Goal: Transaction & Acquisition: Purchase product/service

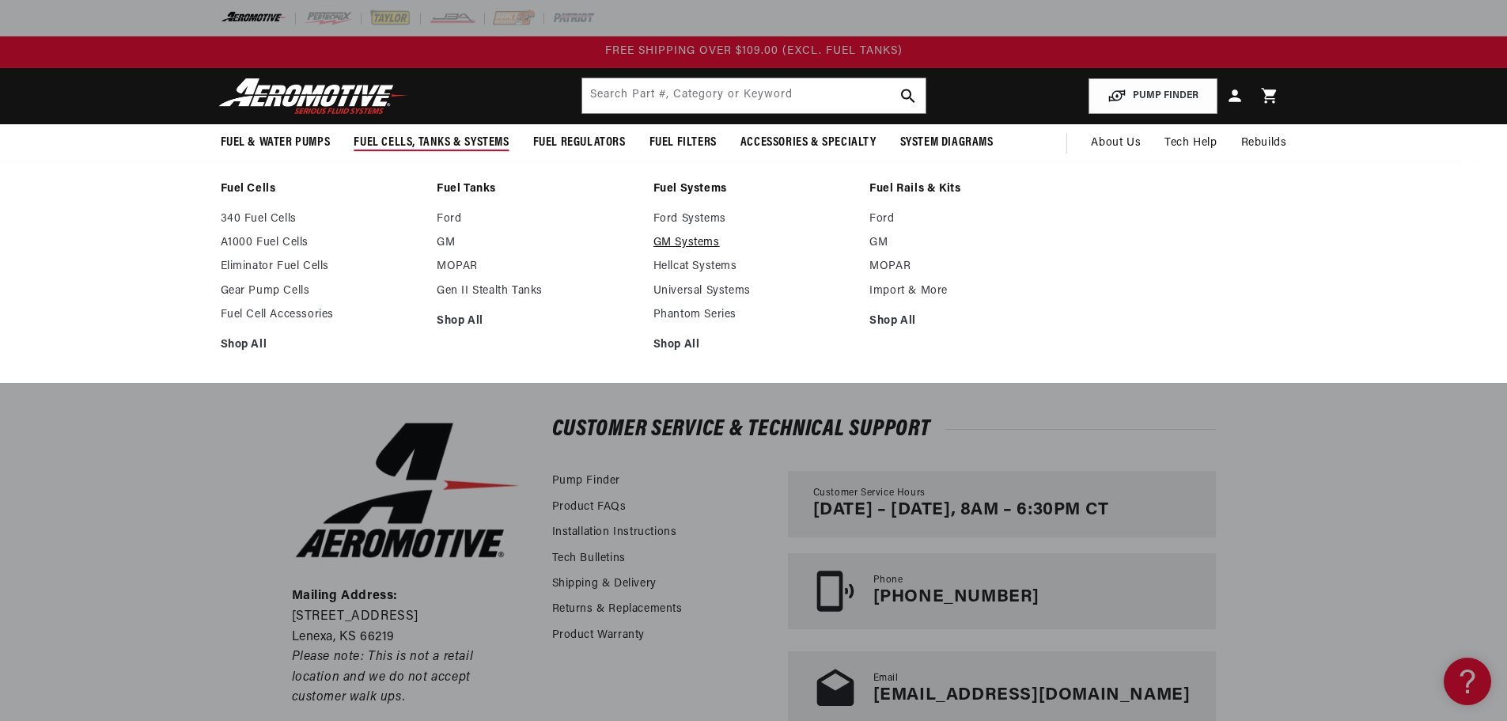
click at [680, 238] on link "GM Systems" at bounding box center [753, 243] width 201 height 14
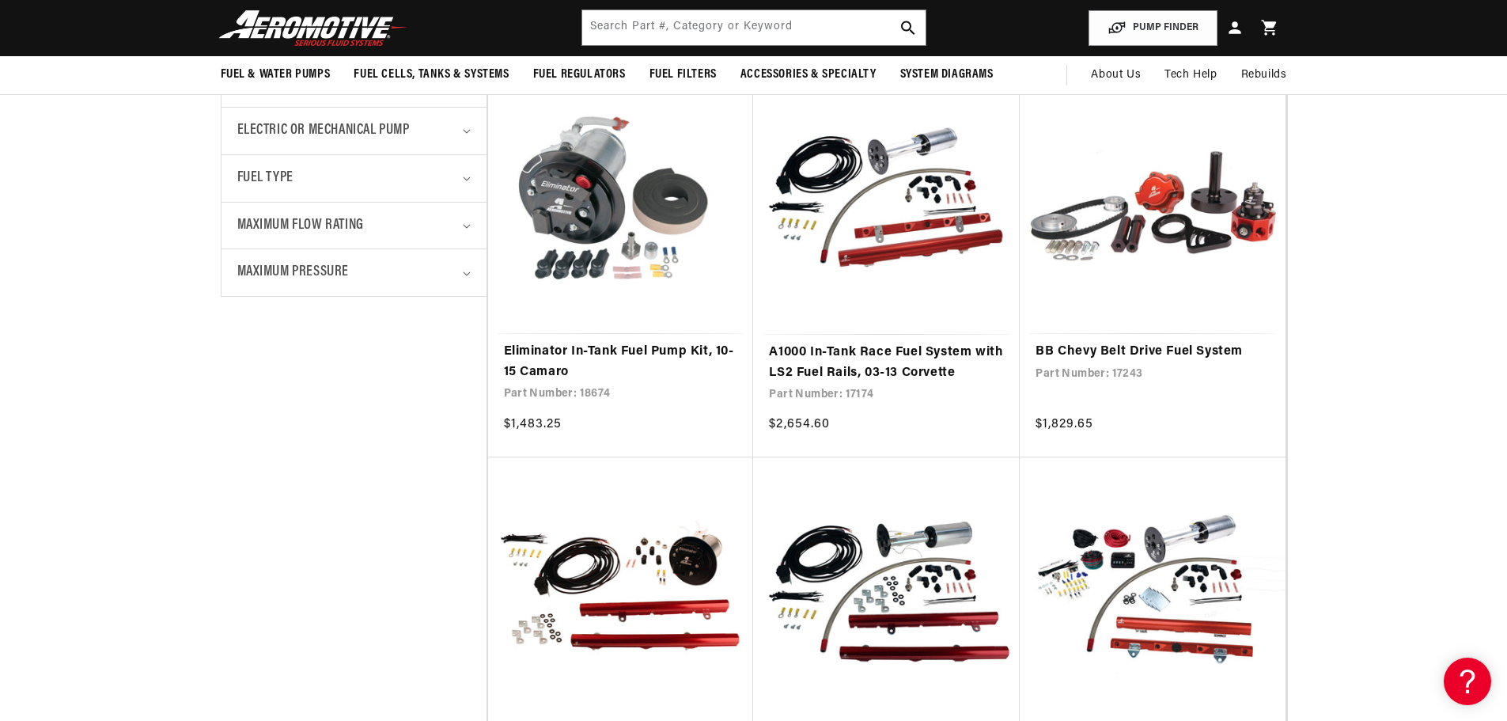
scroll to position [554, 0]
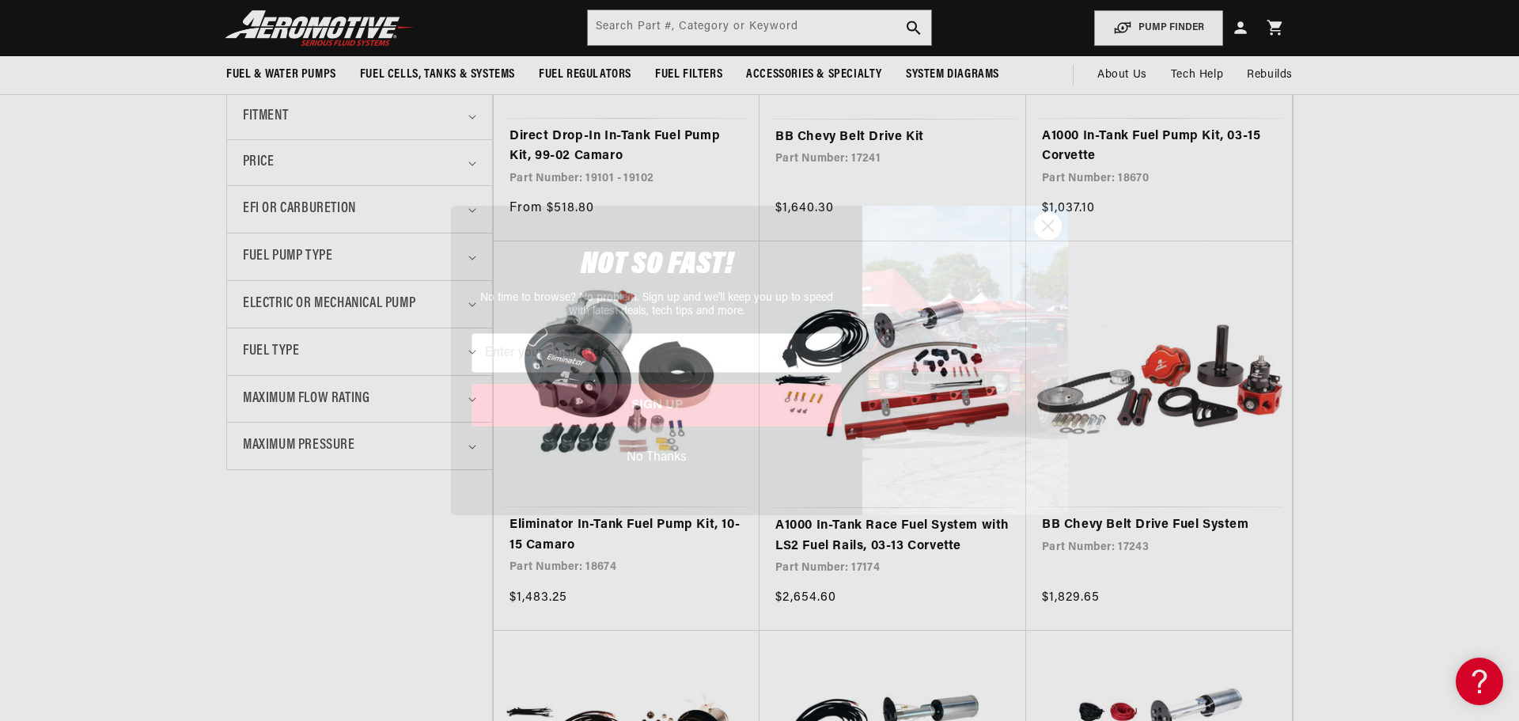
click at [1042, 228] on circle "Close dialog" at bounding box center [1048, 226] width 26 height 26
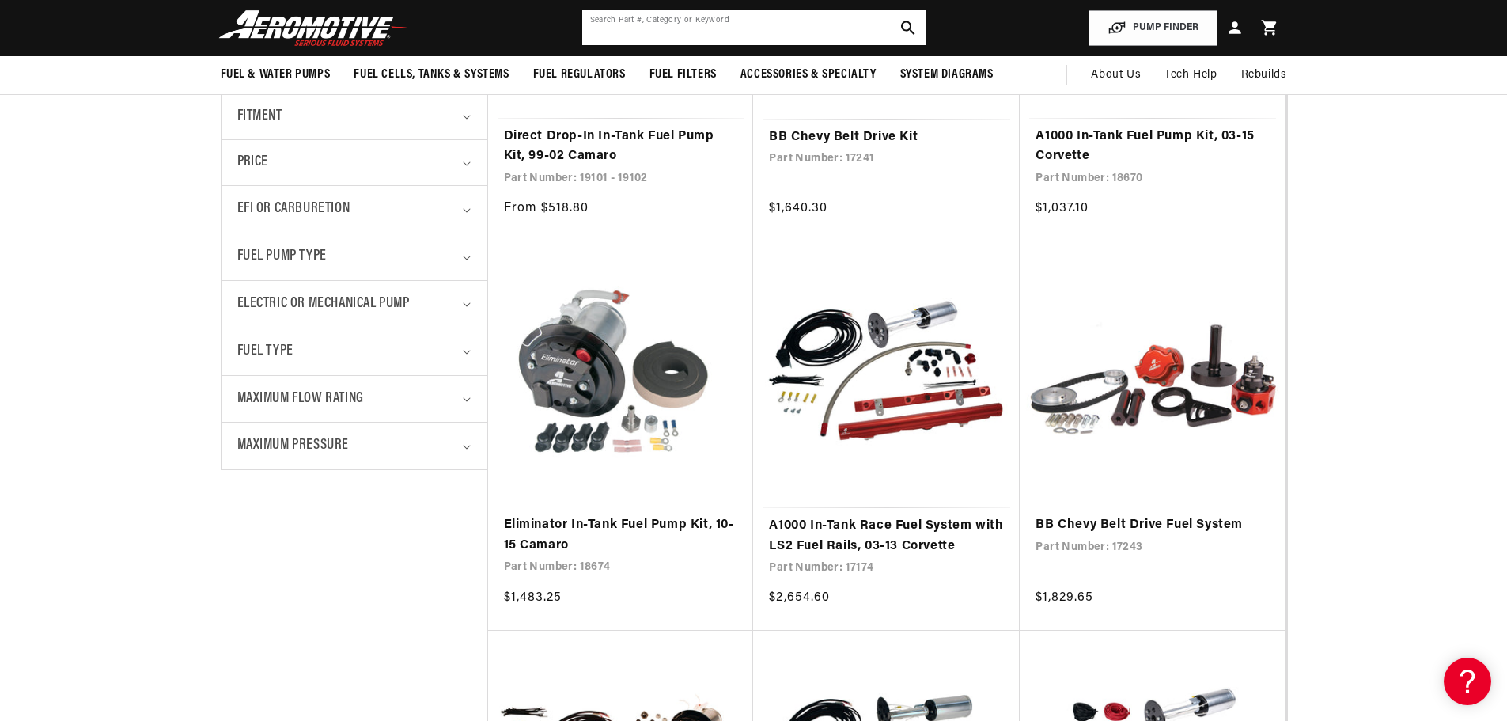
click at [706, 32] on input "text" at bounding box center [753, 27] width 343 height 35
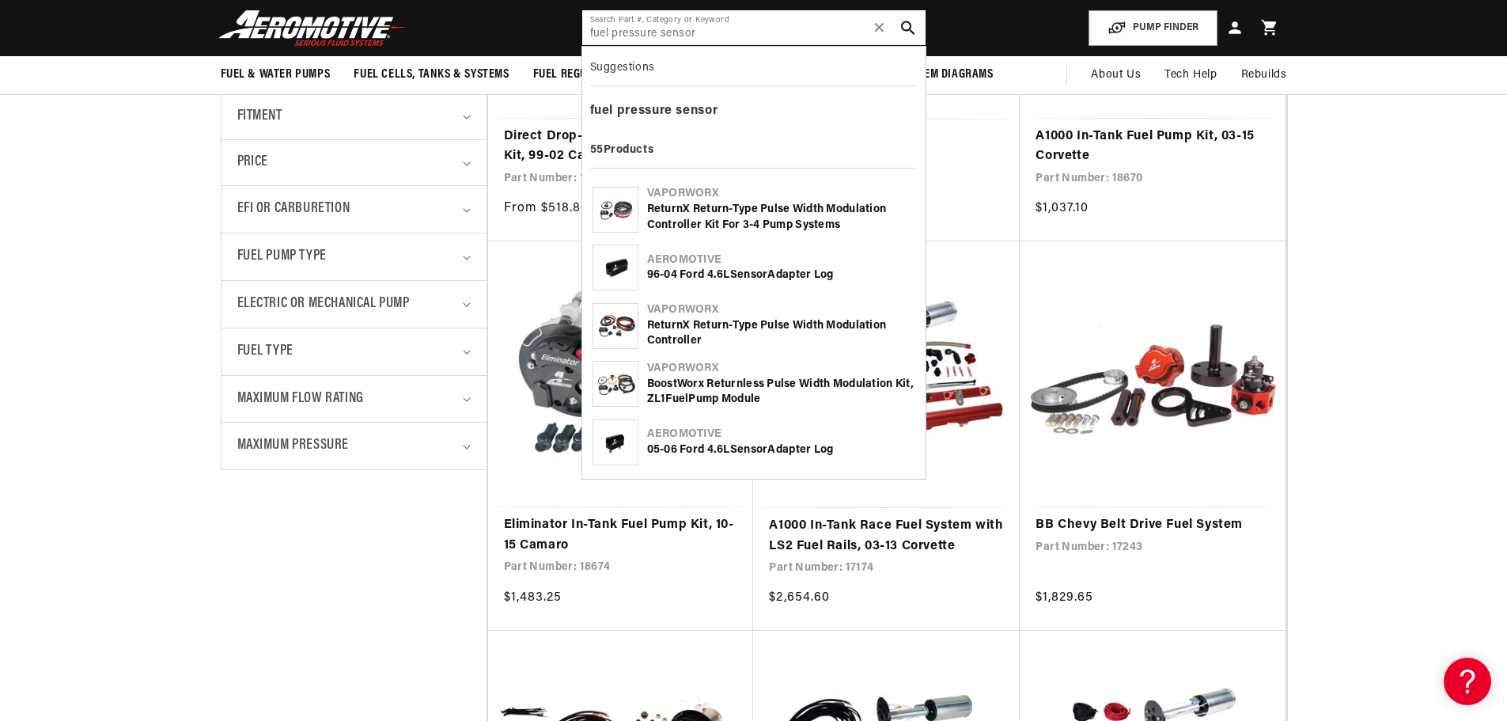
type input "fuel pressure sensor"
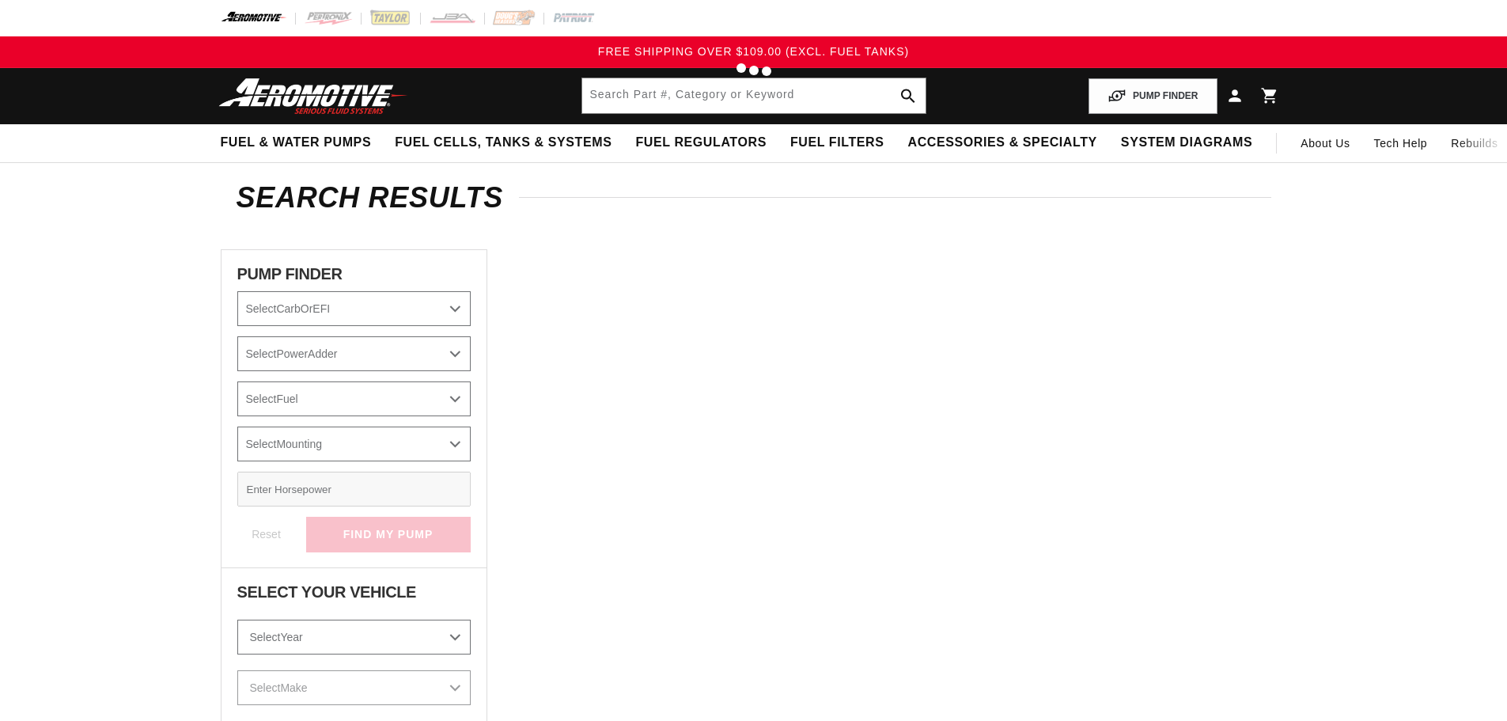
type input "fuel pressure sensor"
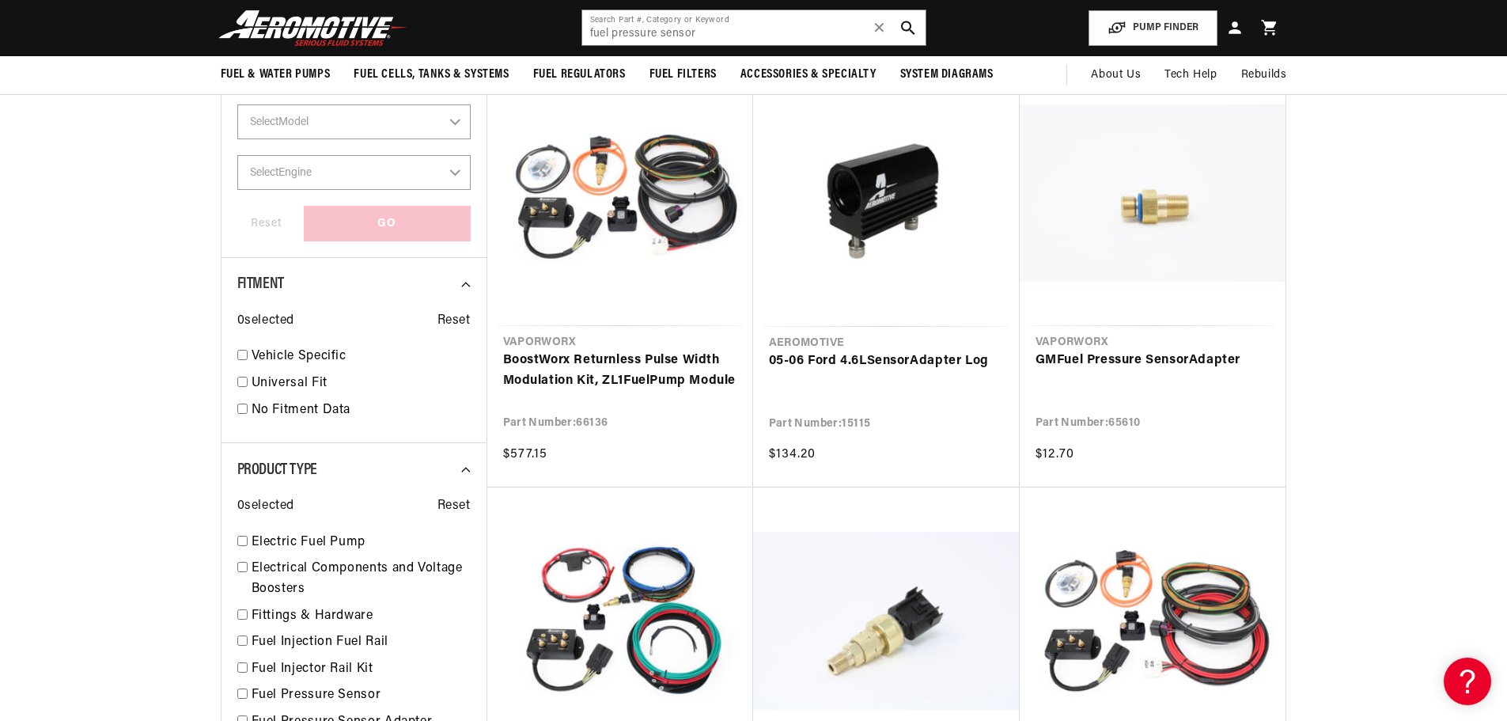
scroll to position [633, 0]
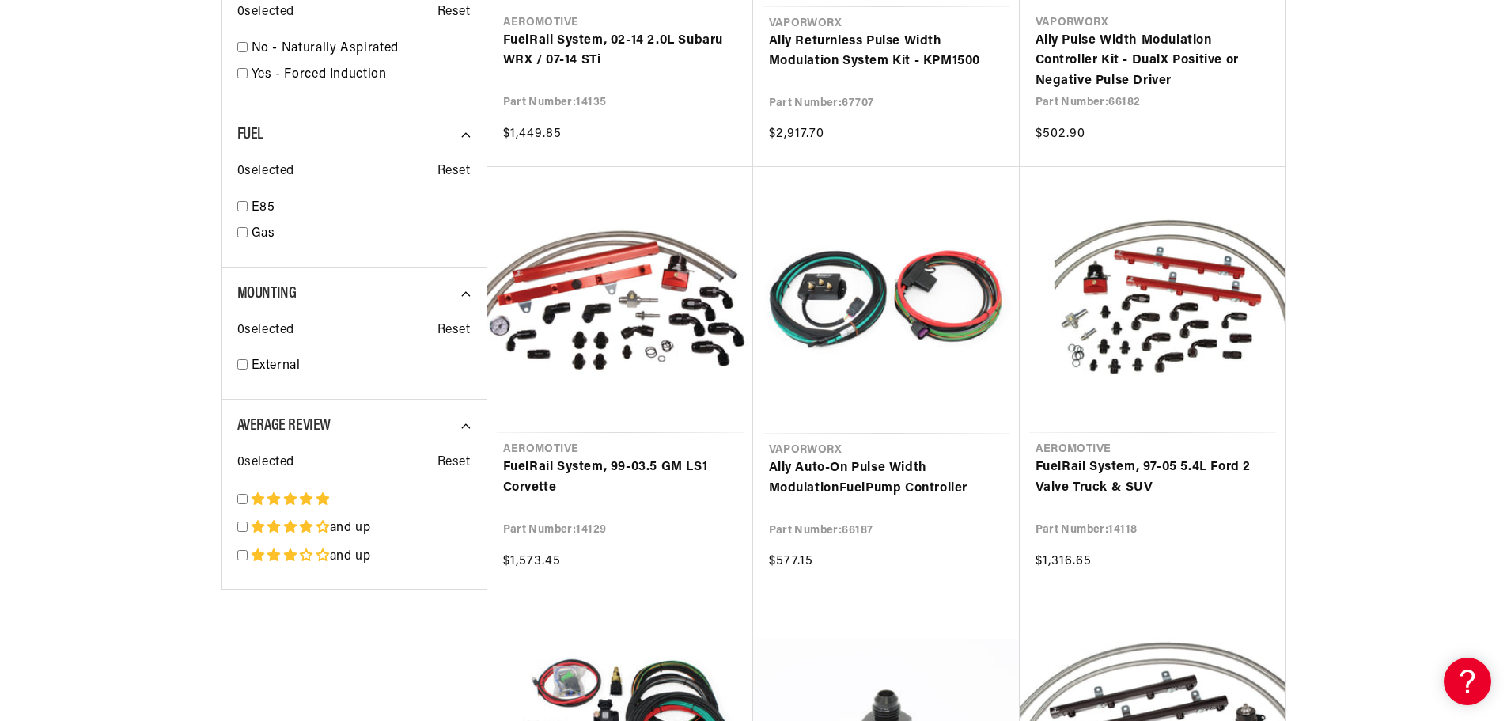
scroll to position [2531, 0]
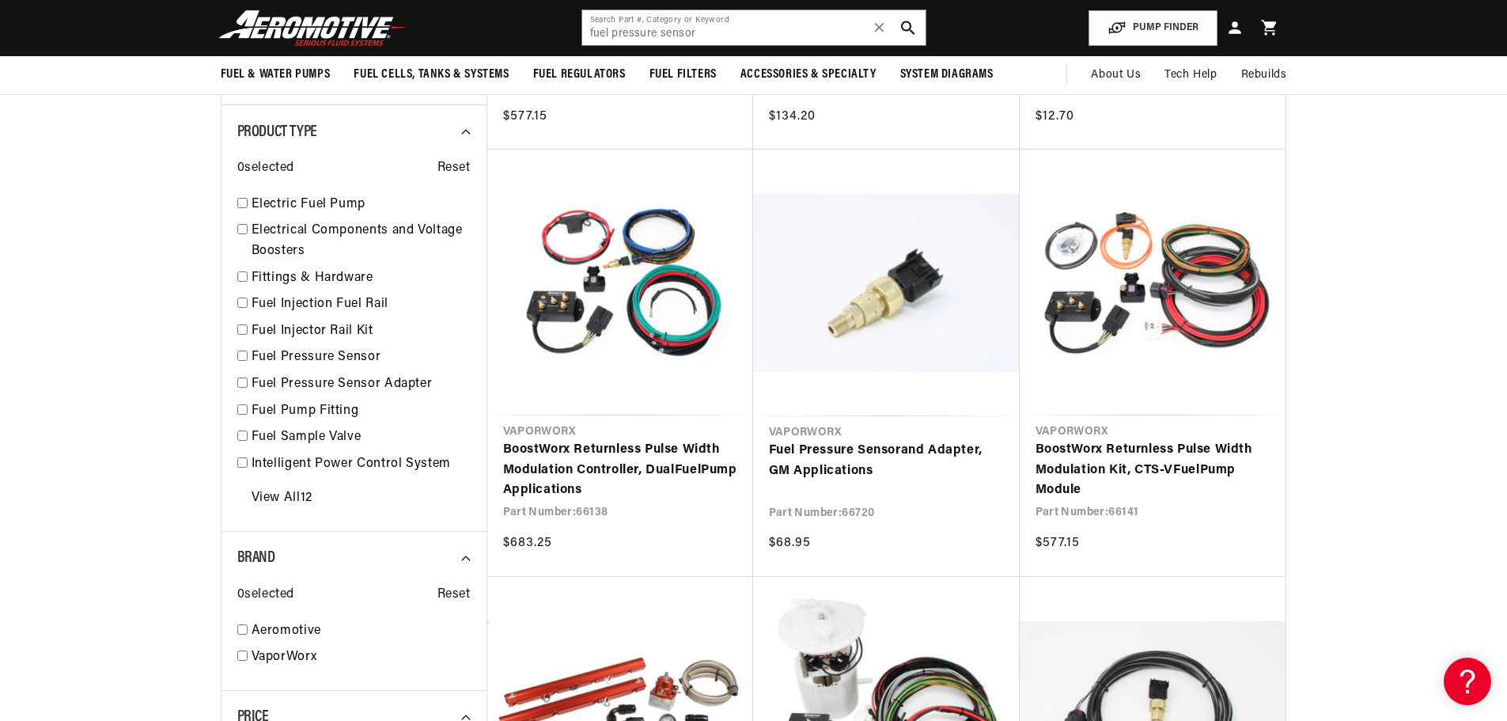
scroll to position [967, 0]
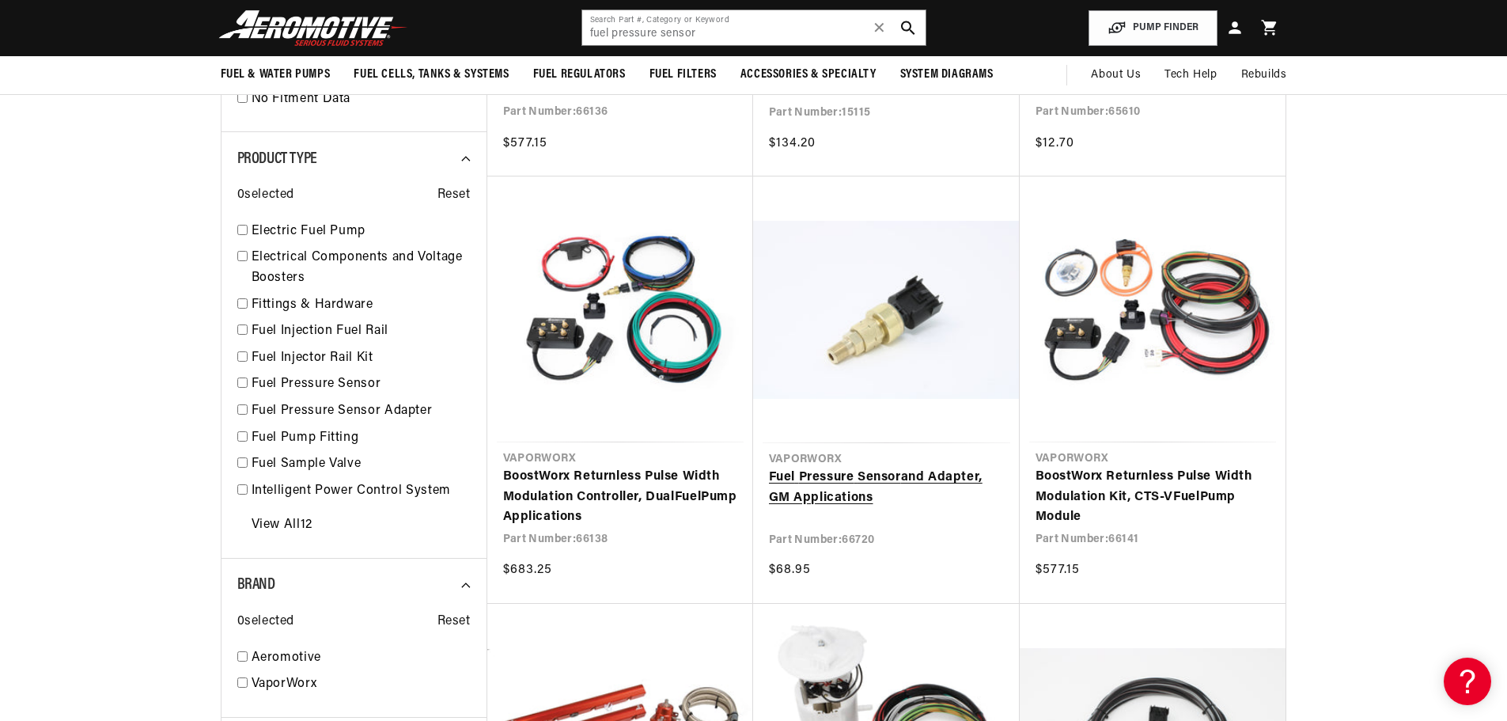
click at [856, 475] on link "Fuel Pressure Sensor and Adapter, GM Applications" at bounding box center [886, 487] width 235 height 40
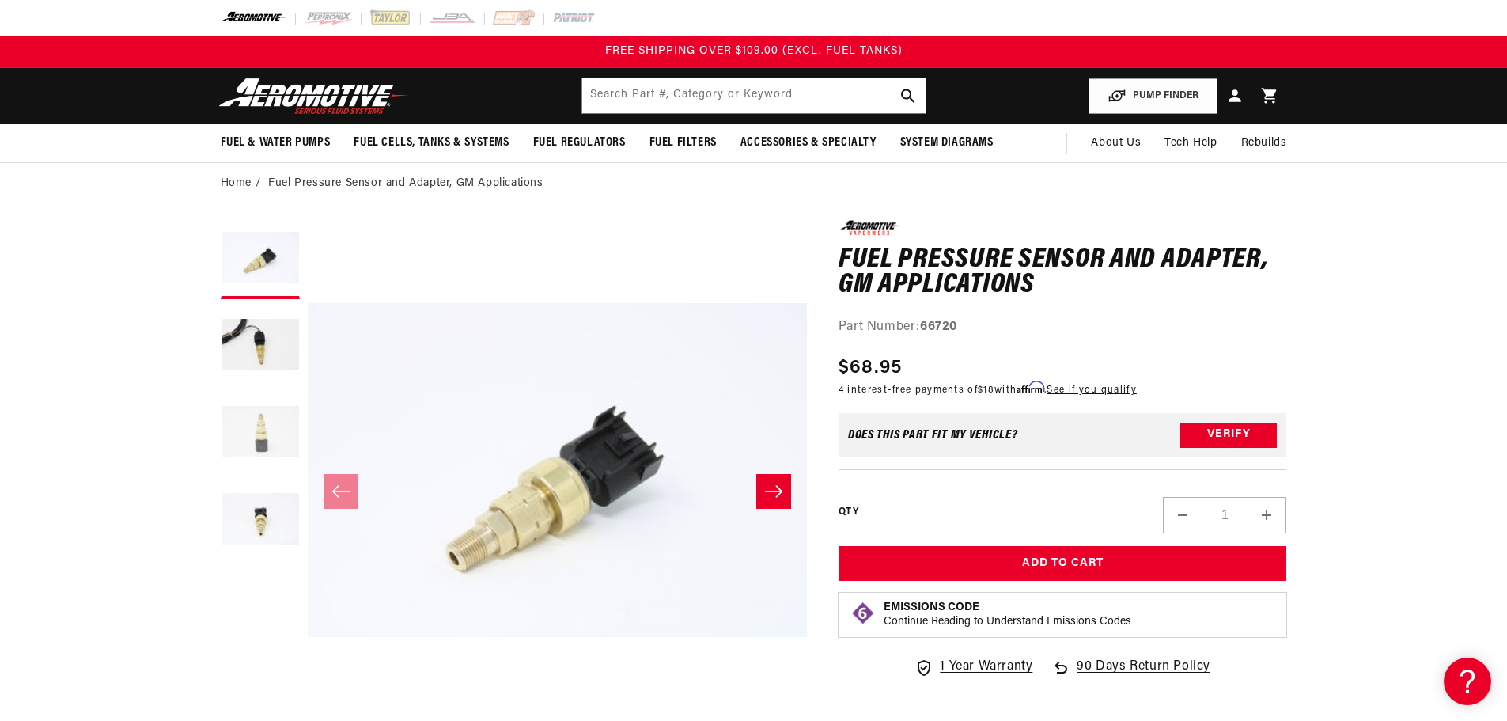
click at [253, 436] on button "Load image 3 in gallery view" at bounding box center [260, 433] width 79 height 79
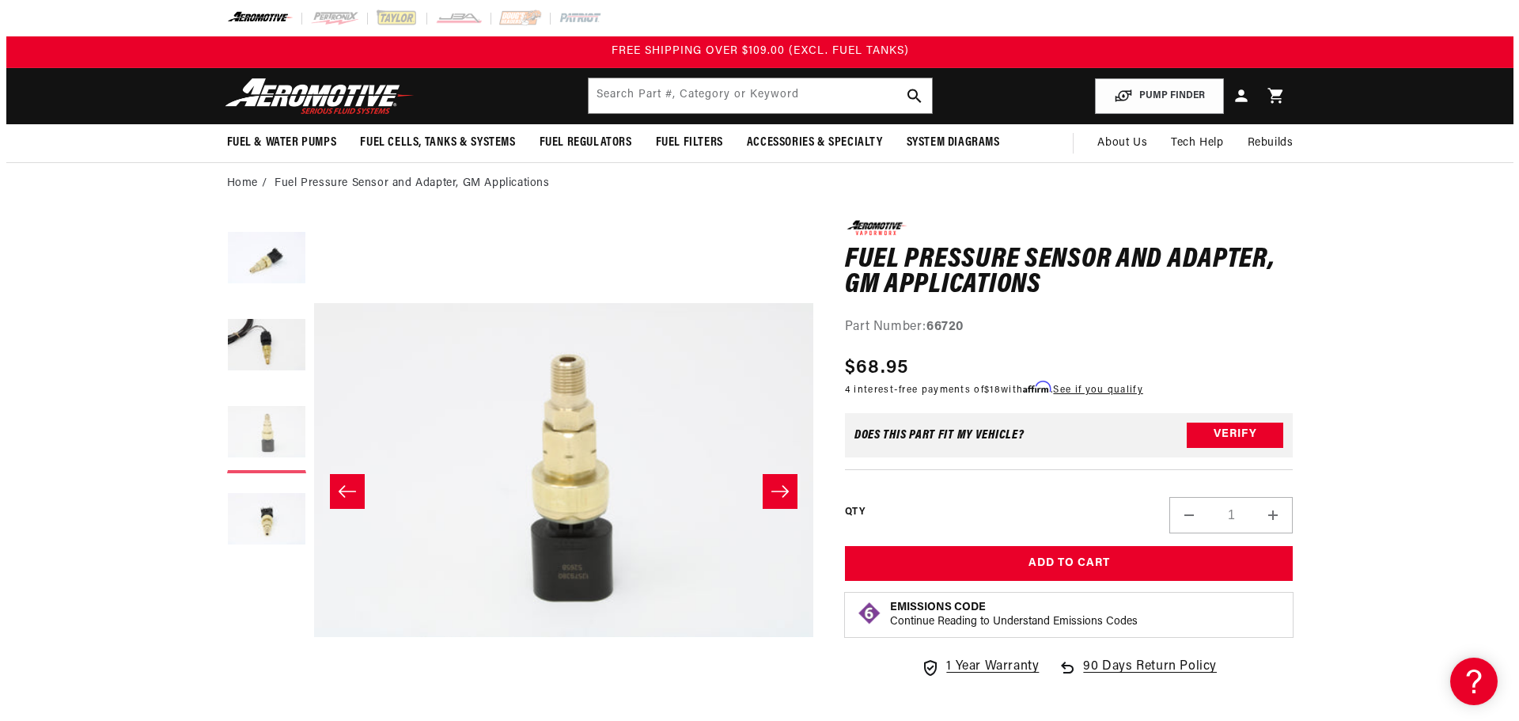
scroll to position [0, 999]
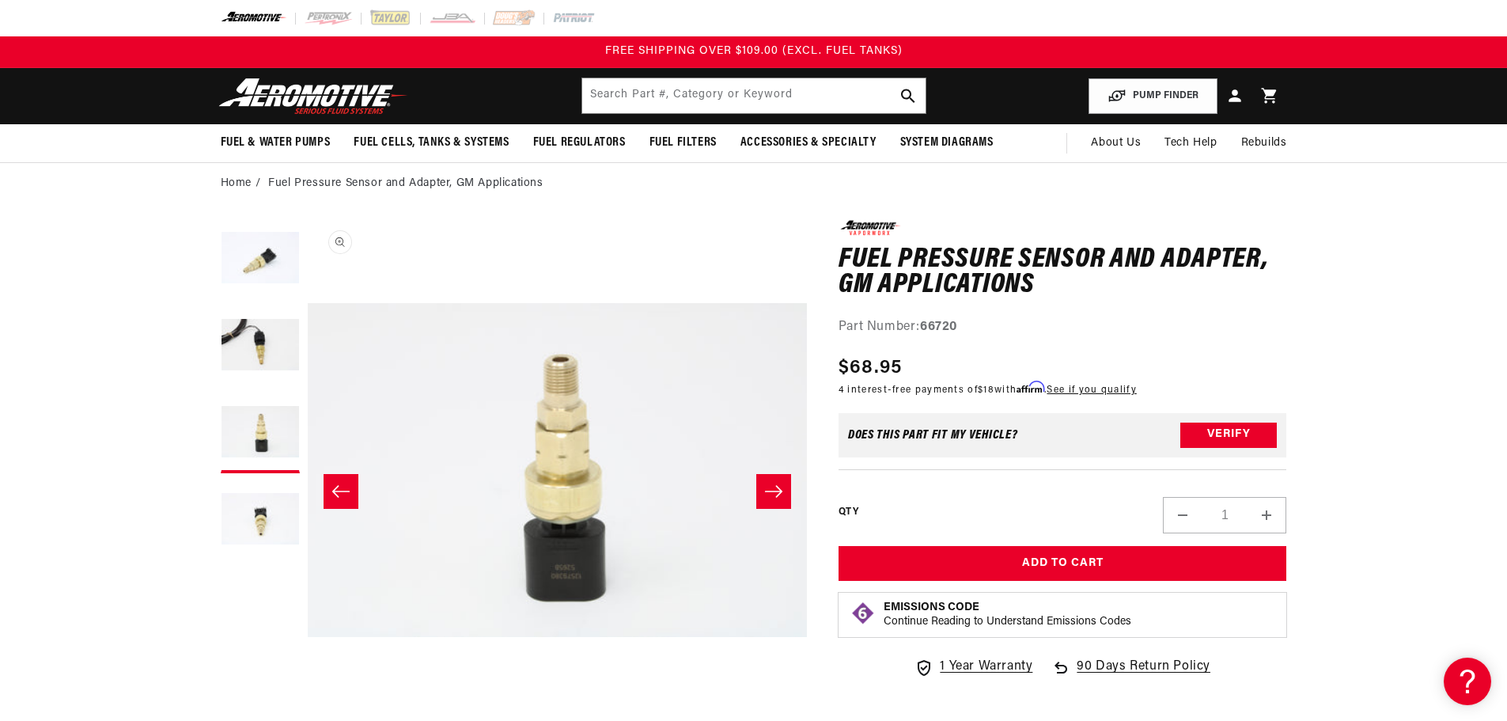
click at [307, 720] on button "Open media 3 in modal" at bounding box center [307, 720] width 0 height 0
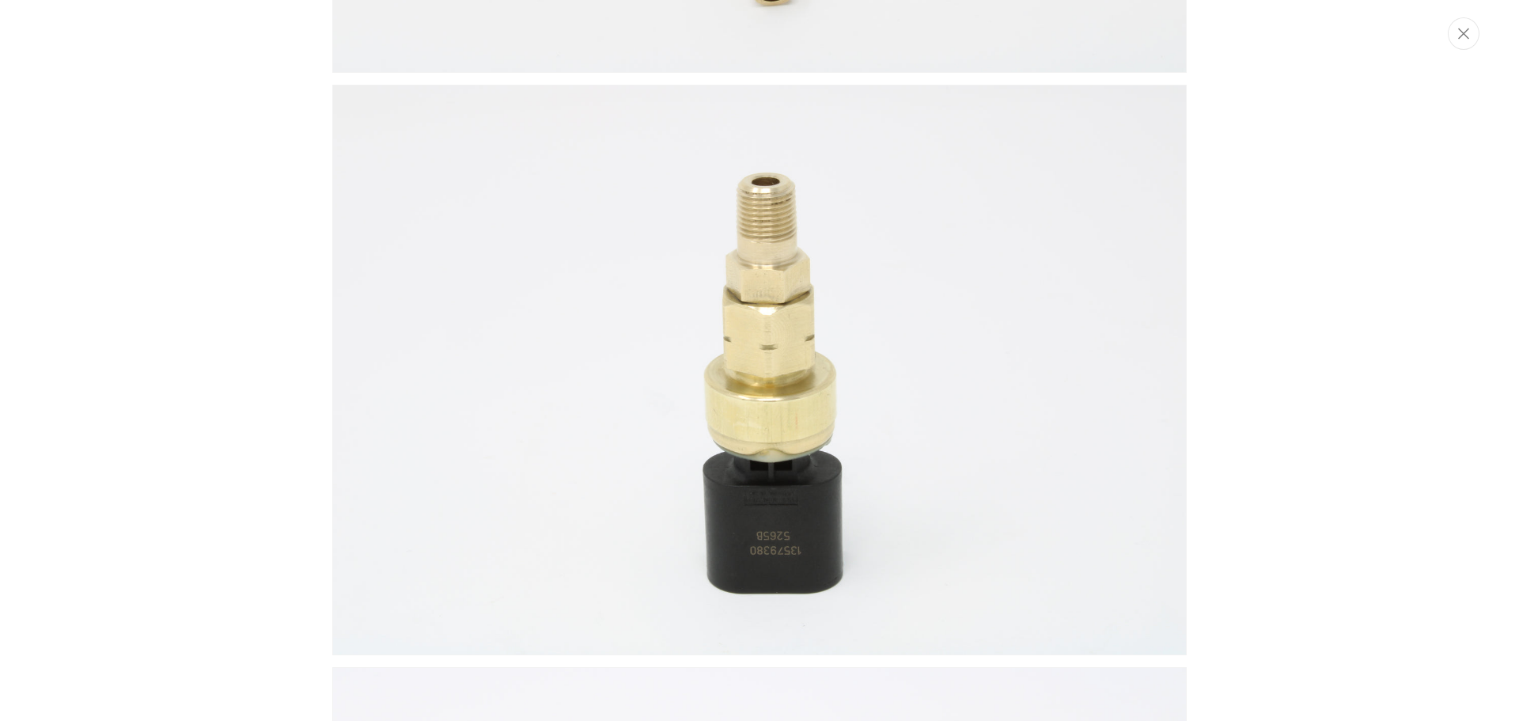
scroll to position [1103, 0]
